Goal: Transaction & Acquisition: Subscribe to service/newsletter

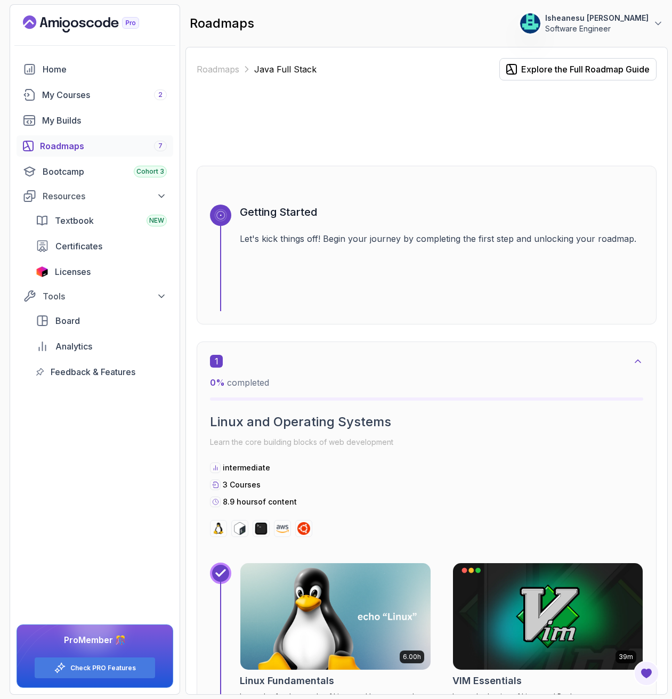
scroll to position [383, 0]
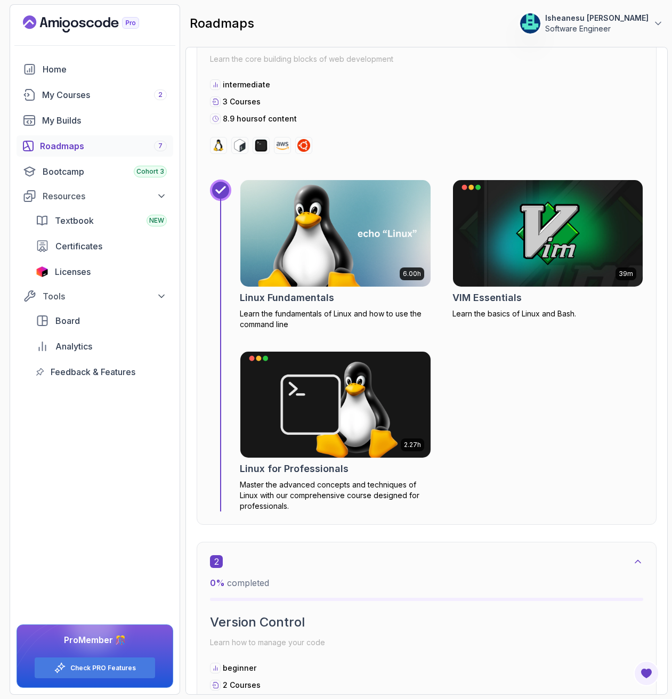
click at [560, 374] on div "6.00h Linux Fundamentals Learn the fundamentals of Linux and how to use the com…" at bounding box center [442, 346] width 404 height 332
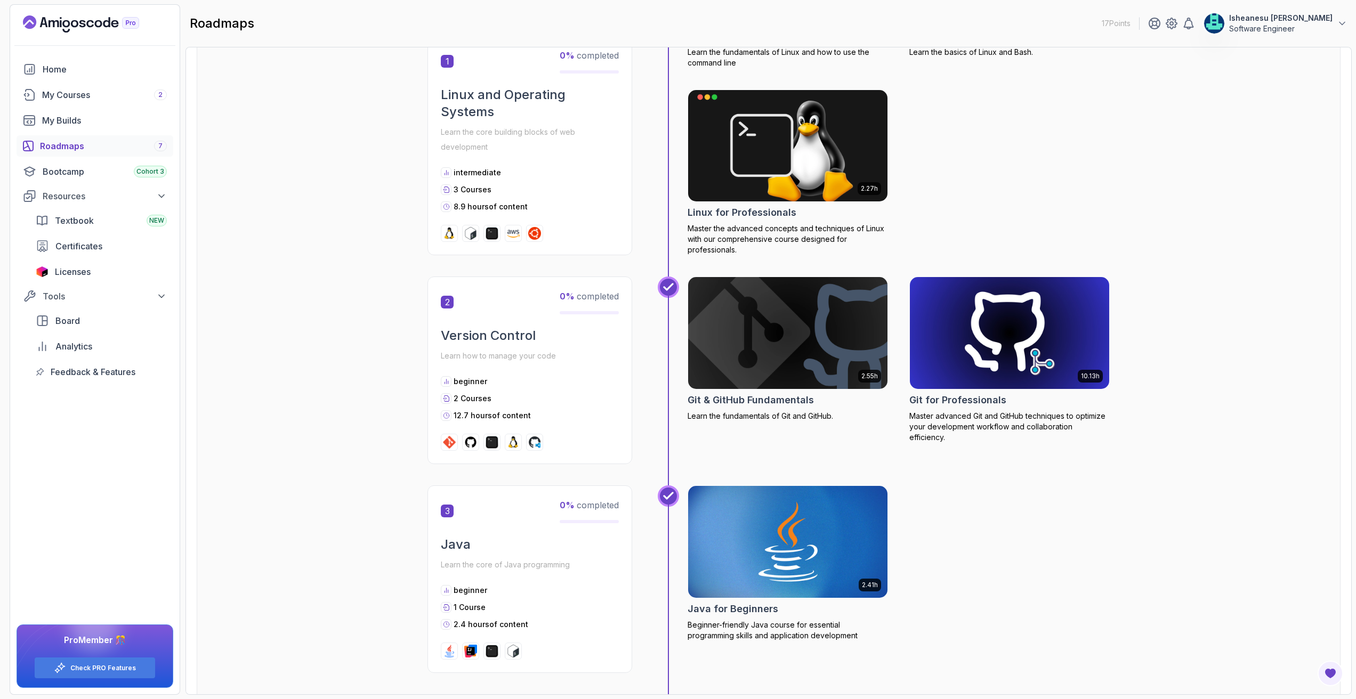
scroll to position [0, 0]
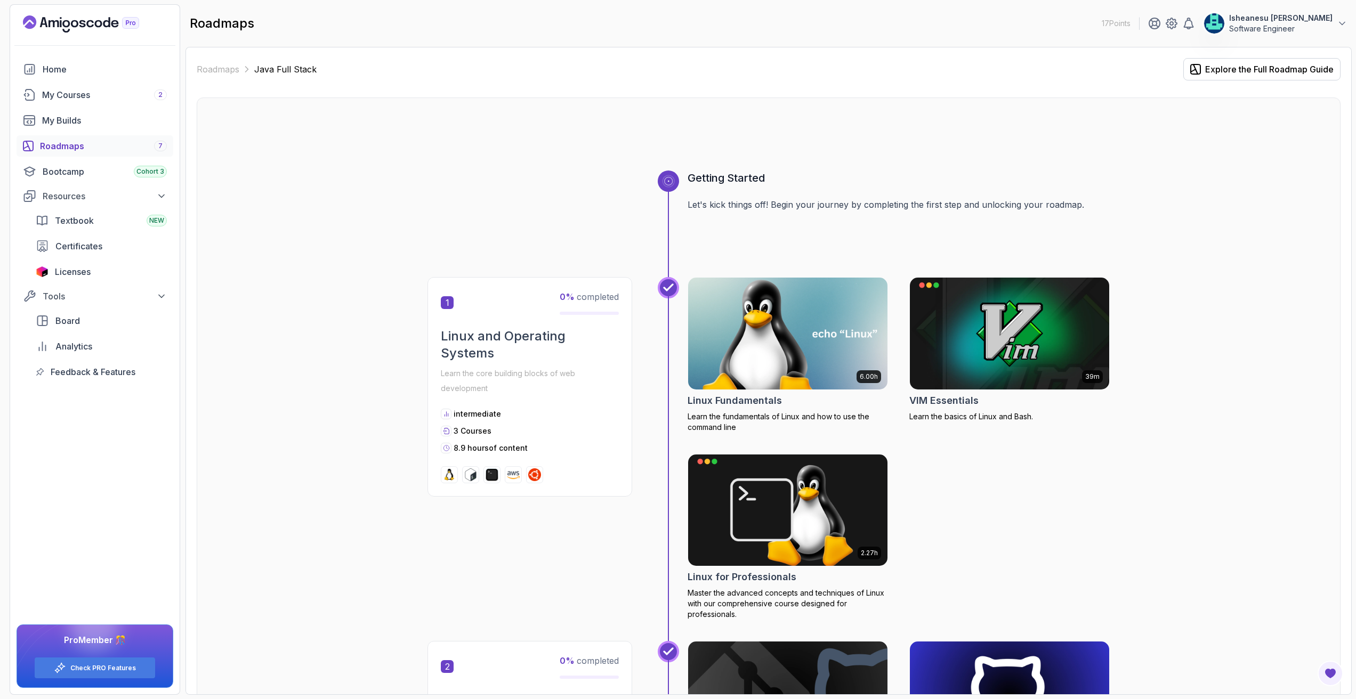
click at [672, 310] on img at bounding box center [787, 333] width 209 height 117
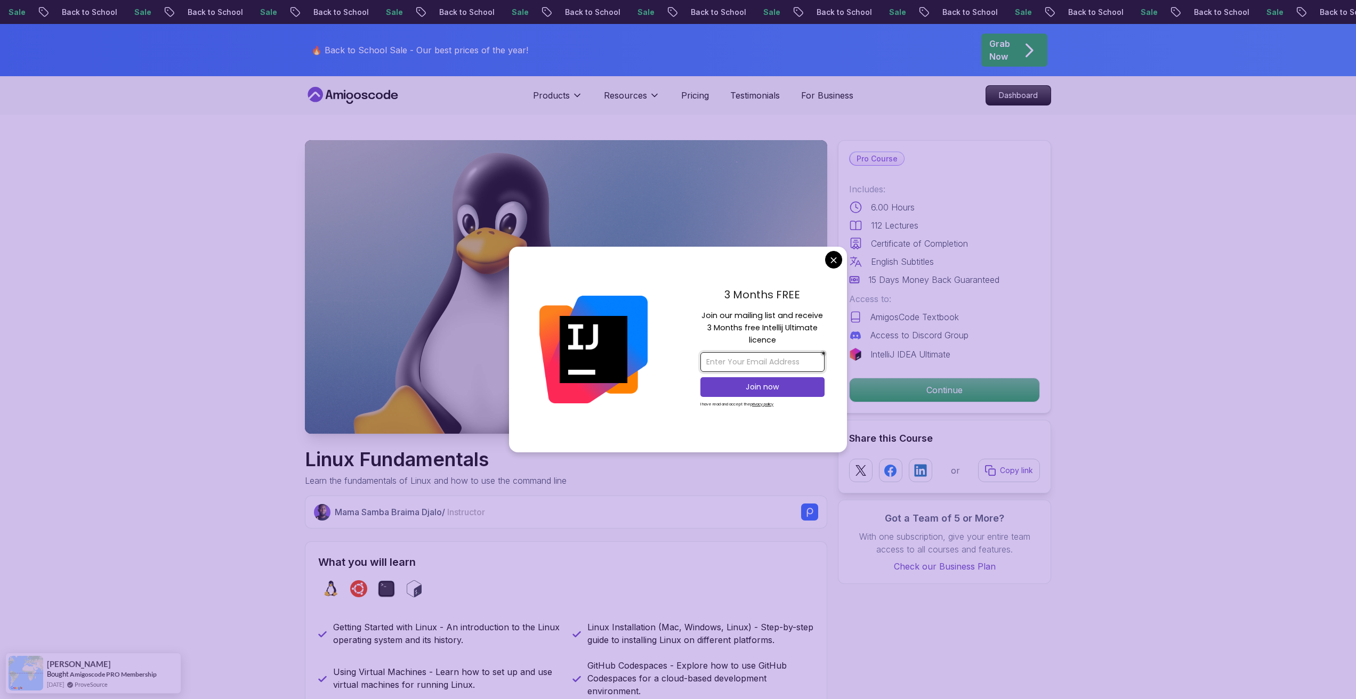
click at [672, 364] on input "email" at bounding box center [762, 362] width 124 height 20
type input "[EMAIL_ADDRESS][DOMAIN_NAME]"
click at [672, 392] on p "Join now" at bounding box center [762, 387] width 101 height 11
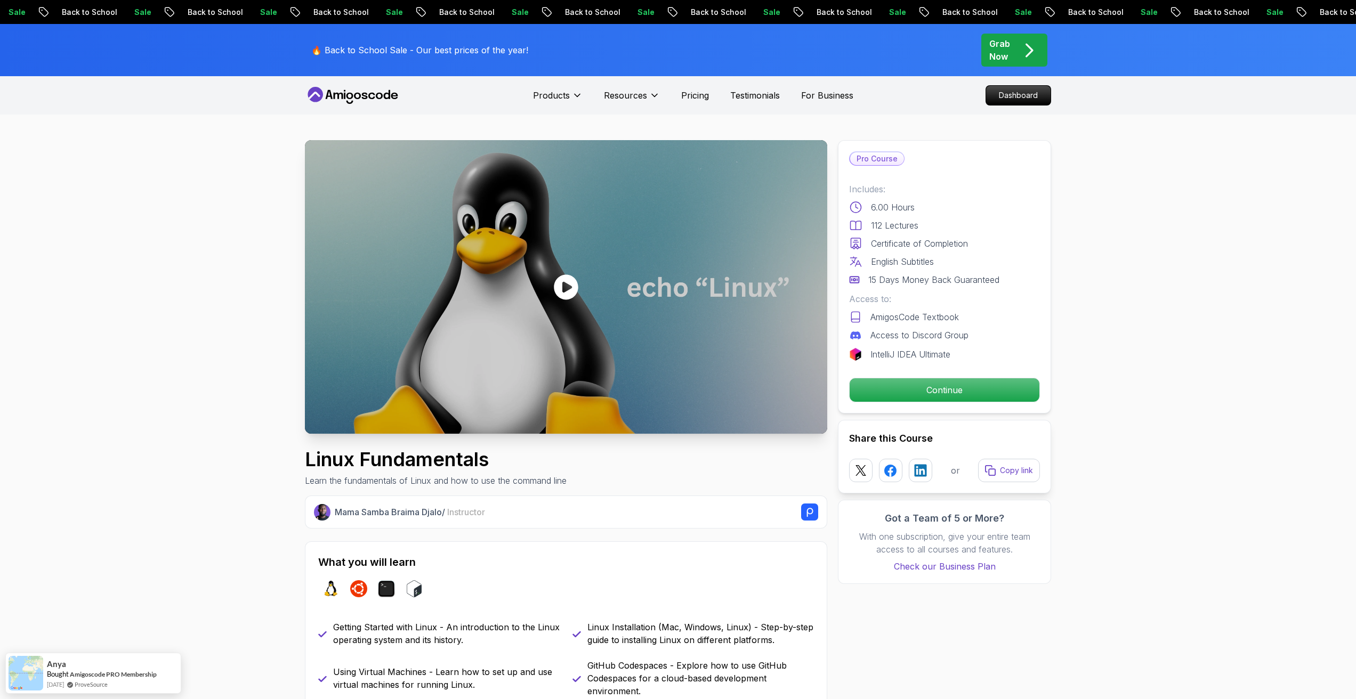
click at [672, 316] on icon at bounding box center [855, 317] width 13 height 13
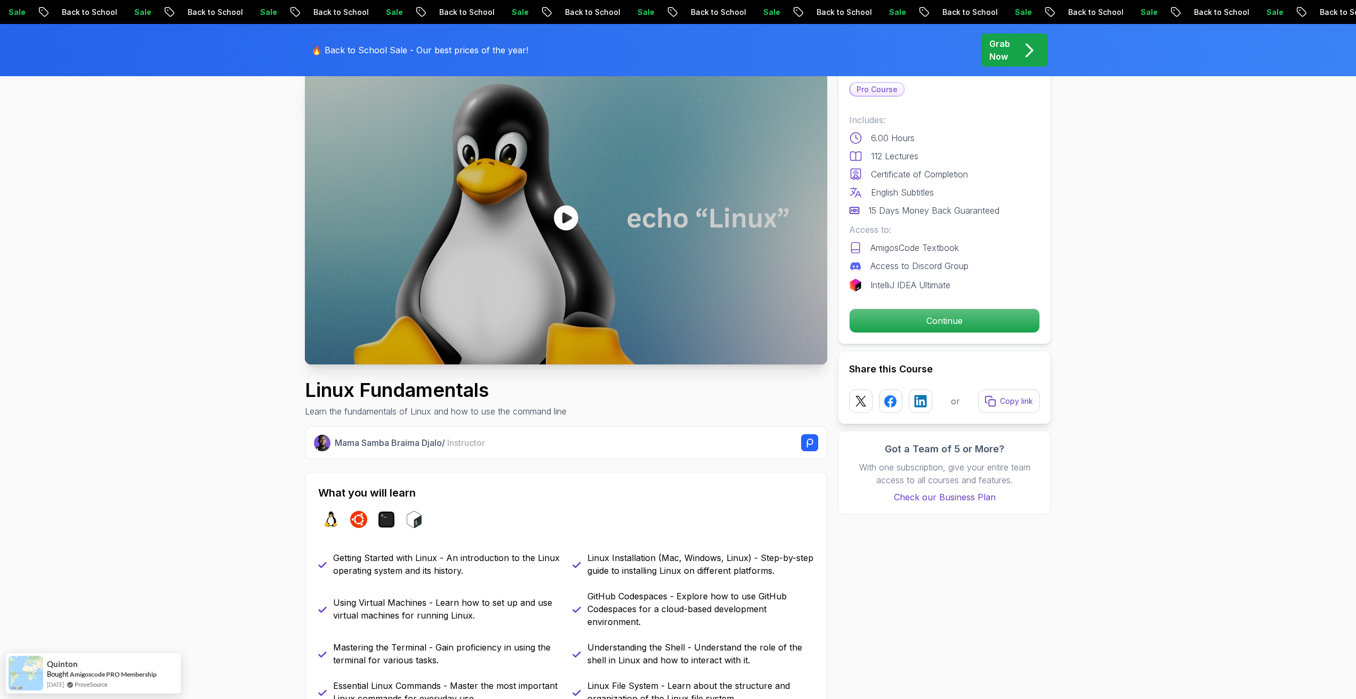
scroll to position [53, 0]
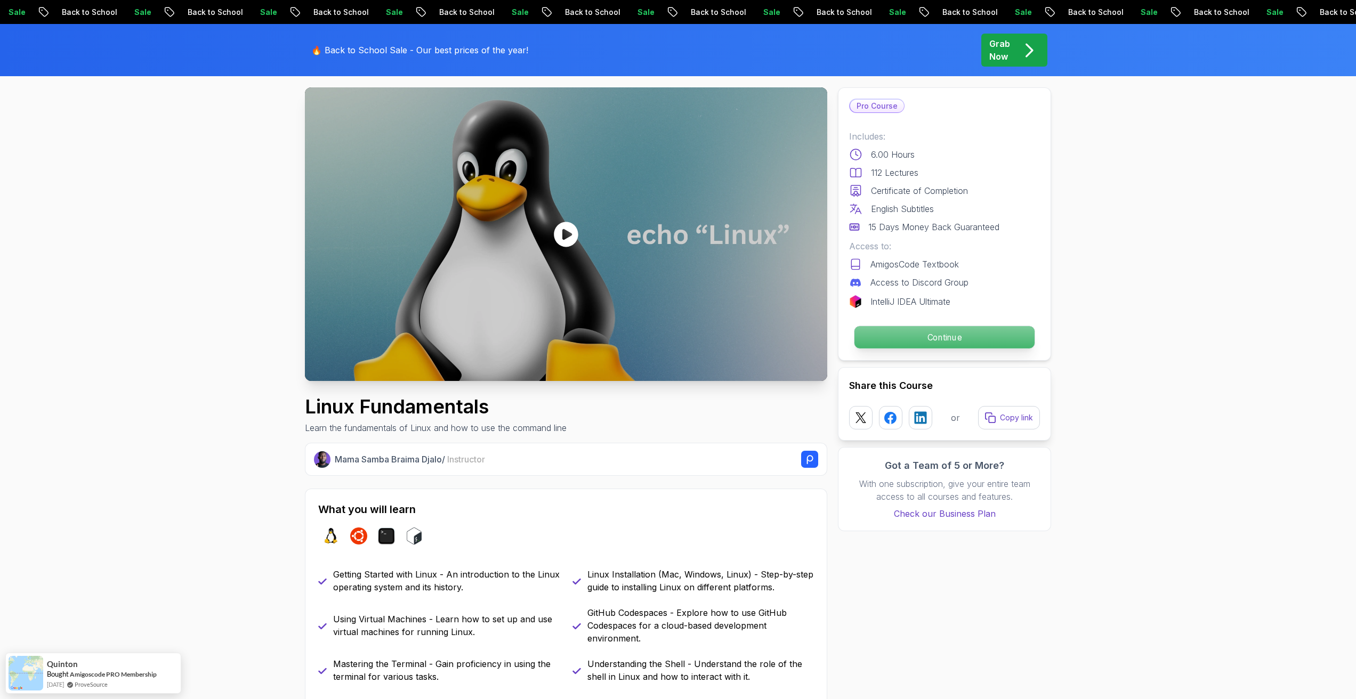
click at [672, 339] on p "Continue" at bounding box center [944, 337] width 180 height 22
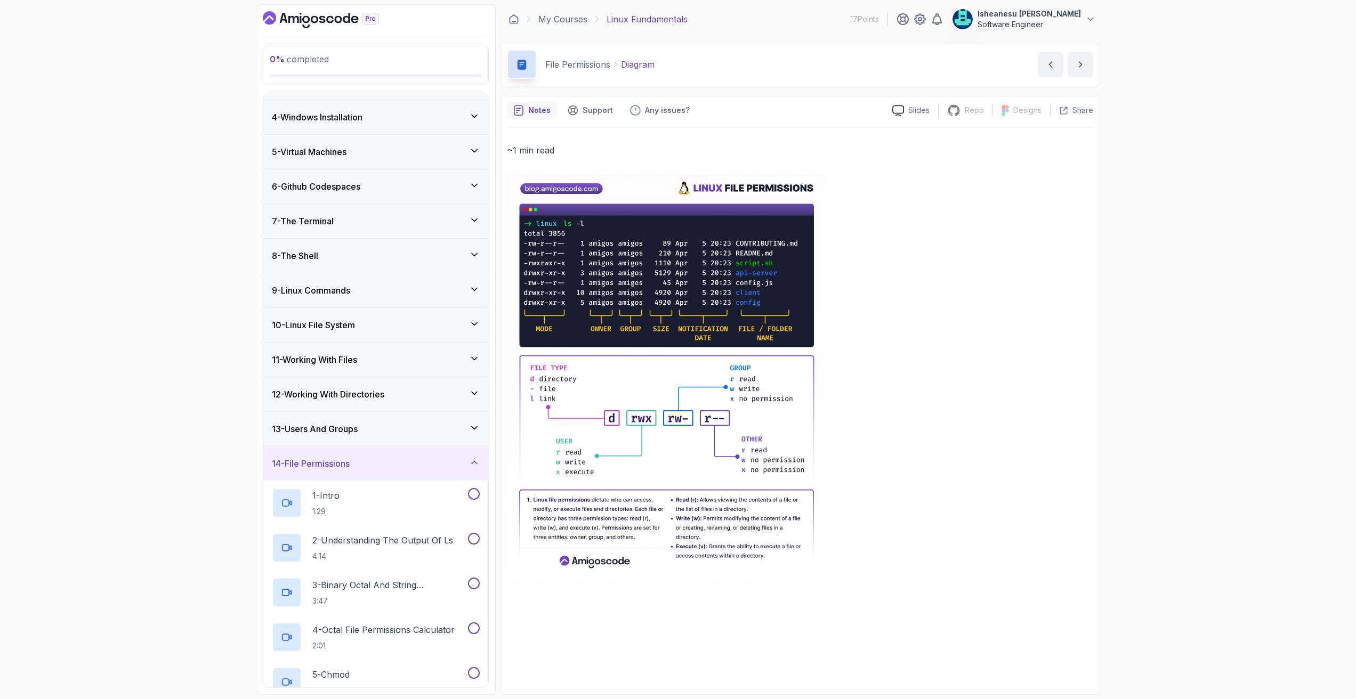
scroll to position [98, 0]
click at [475, 462] on icon at bounding box center [474, 462] width 5 height 3
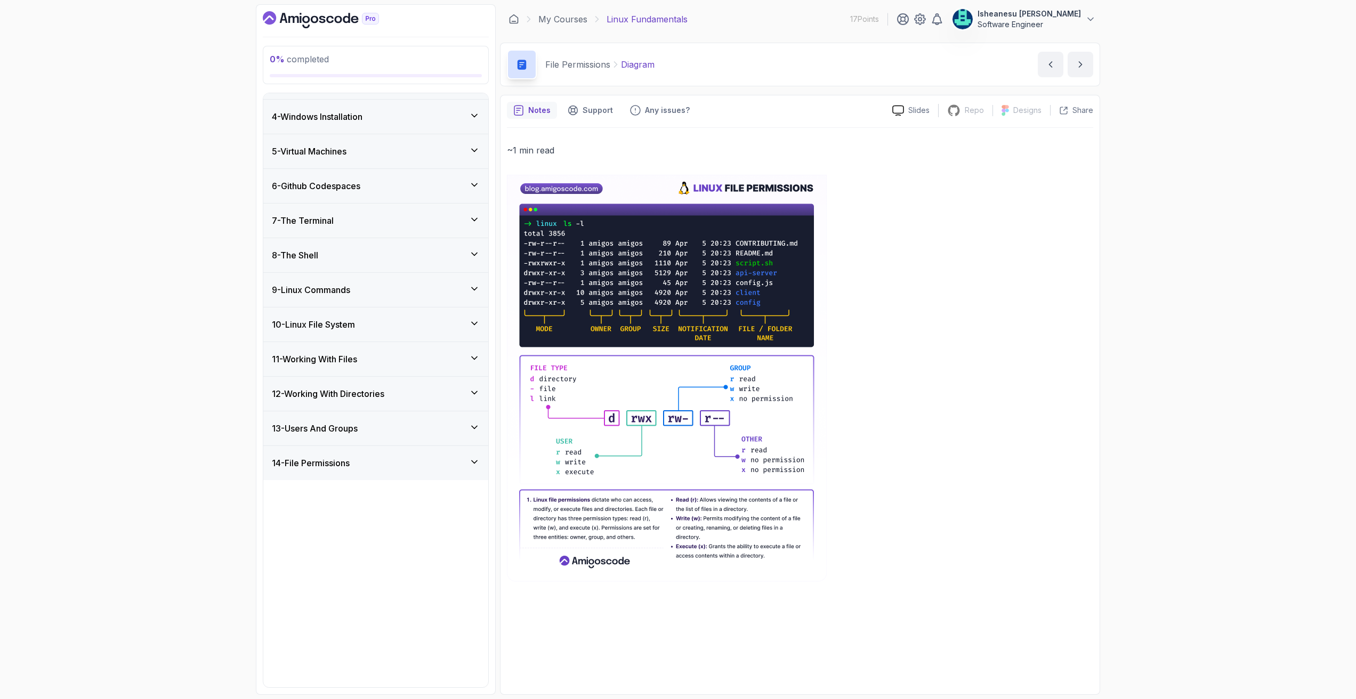
scroll to position [0, 0]
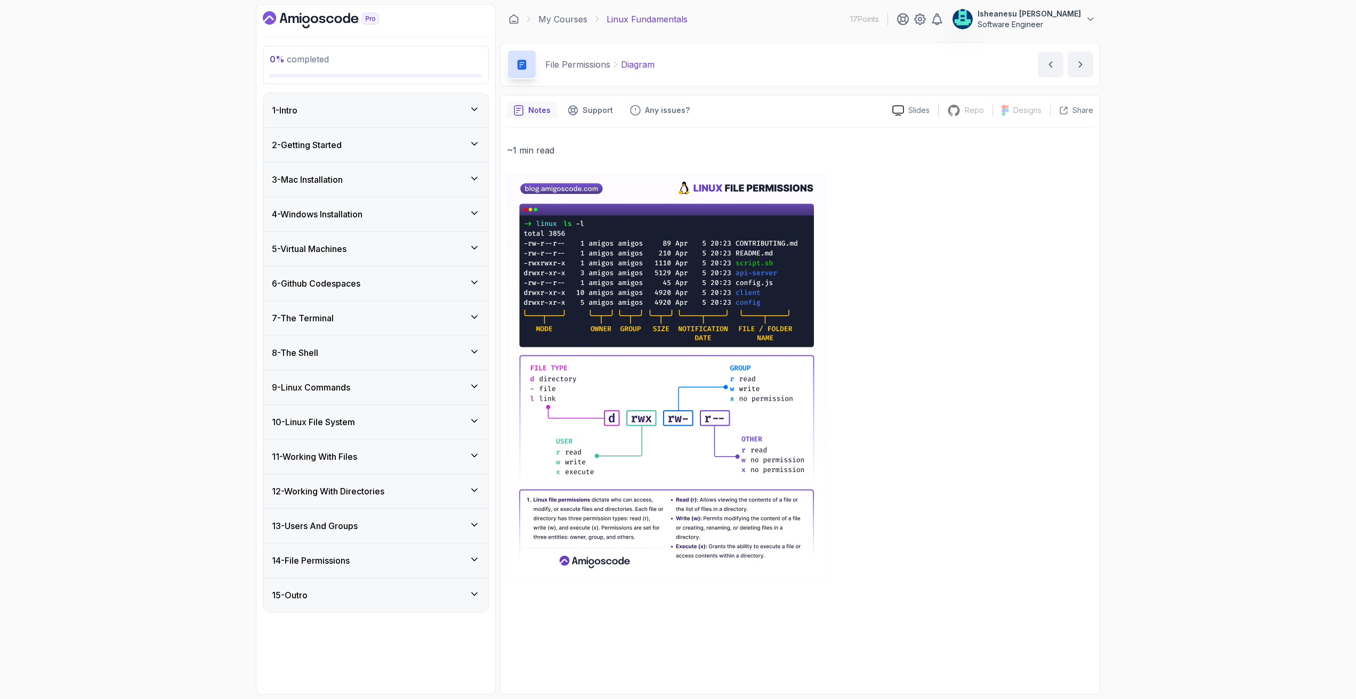
click at [468, 107] on div "1 - Intro" at bounding box center [376, 110] width 208 height 13
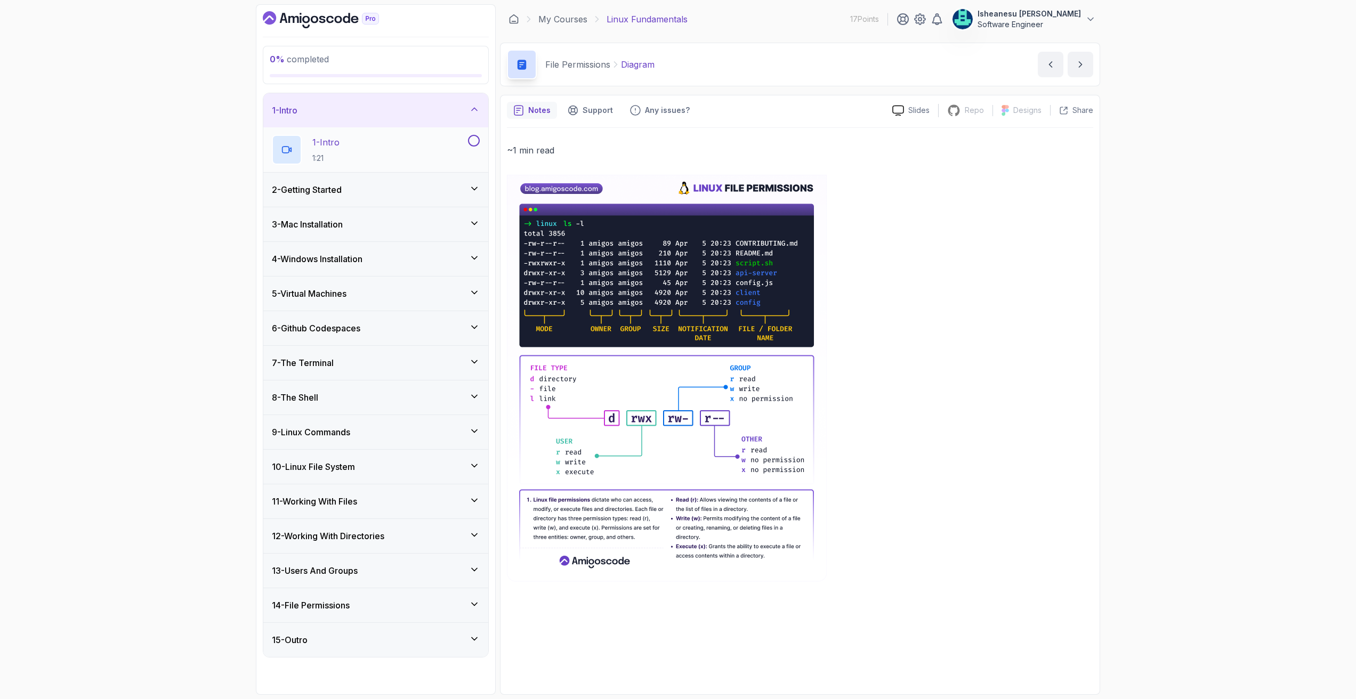
click at [396, 140] on div "1 - Intro 1:21" at bounding box center [369, 150] width 194 height 30
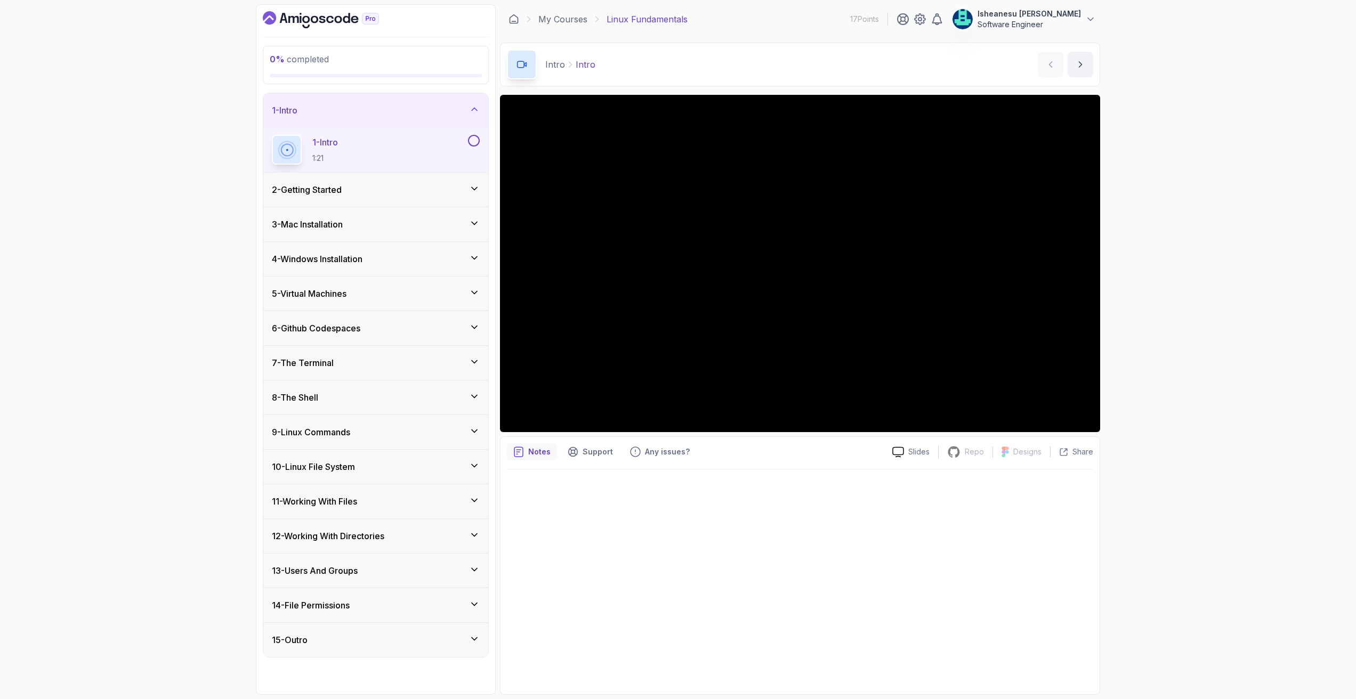
click at [314, 18] on icon "Dashboard" at bounding box center [321, 19] width 116 height 17
